Goal: Book appointment/travel/reservation

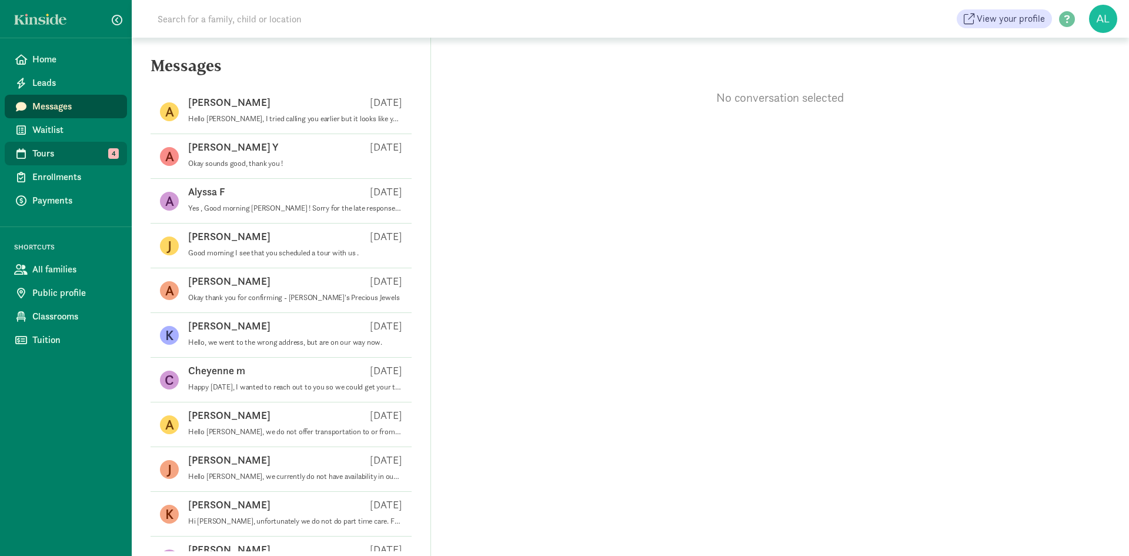
click at [96, 149] on span "Tours" at bounding box center [74, 153] width 85 height 14
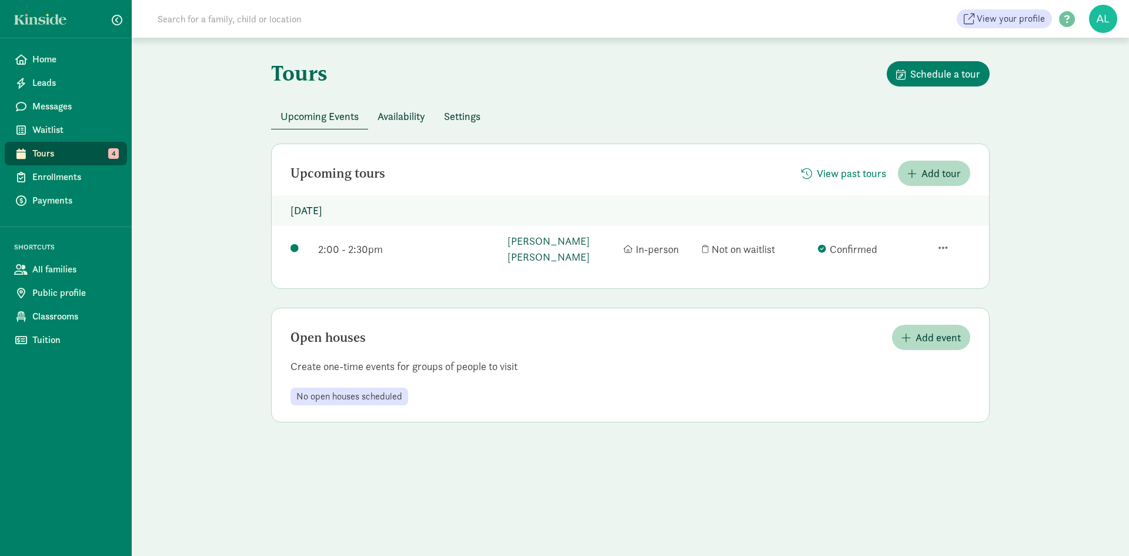
click at [545, 245] on link "[PERSON_NAME] [PERSON_NAME]" at bounding box center [563, 249] width 110 height 32
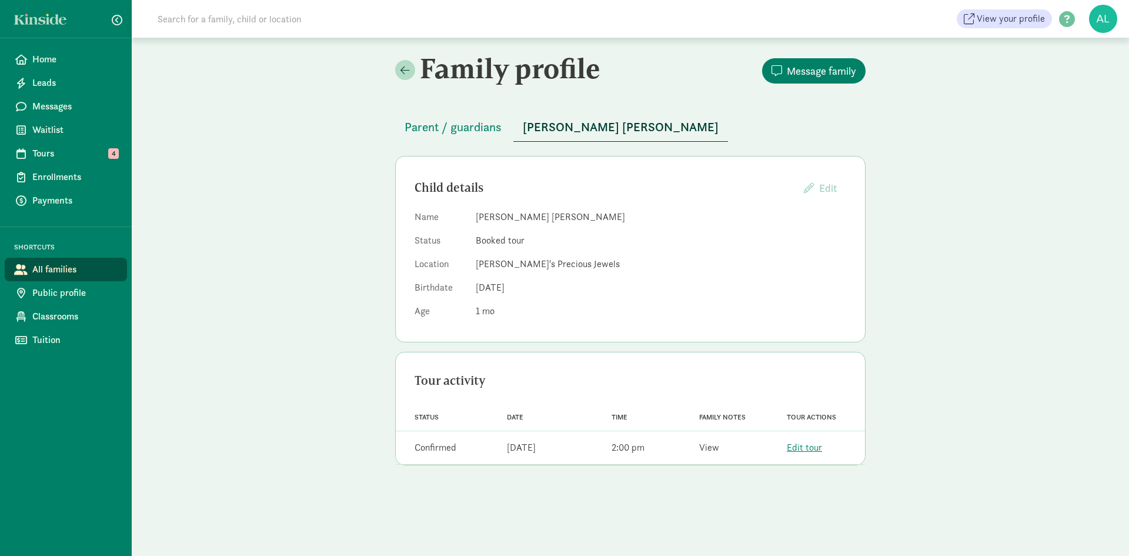
click at [705, 442] on link "View" at bounding box center [709, 447] width 20 height 12
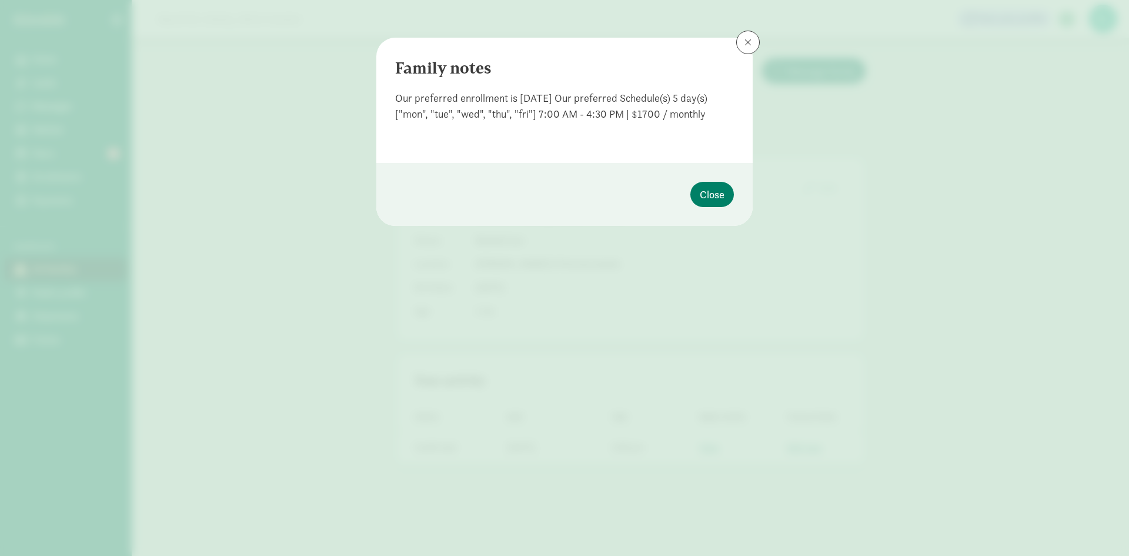
click at [705, 443] on div "Family notes Our preferred enrollment is [DATE] Our preferred Schedule(s) 5 day…" at bounding box center [564, 278] width 1129 height 556
